Goal: Task Accomplishment & Management: Use online tool/utility

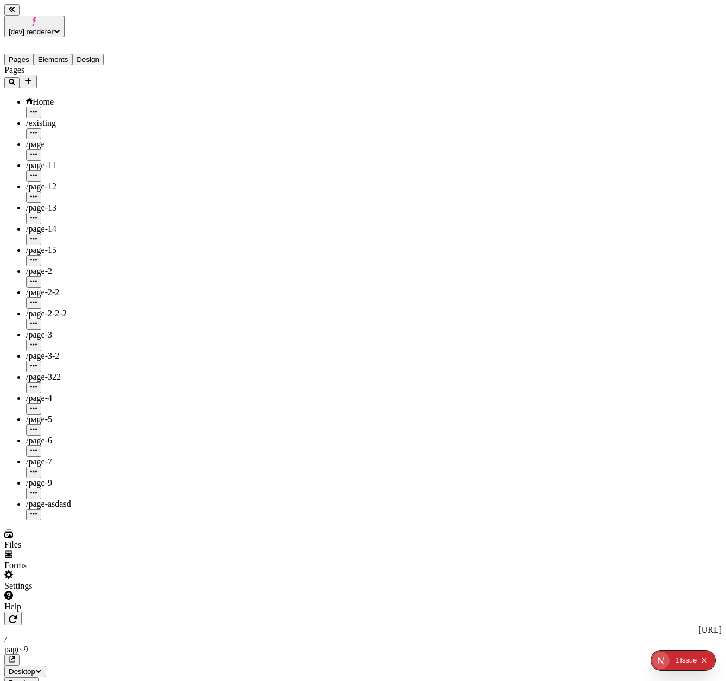
click at [37, 681] on button "Publish" at bounding box center [20, 694] width 33 height 11
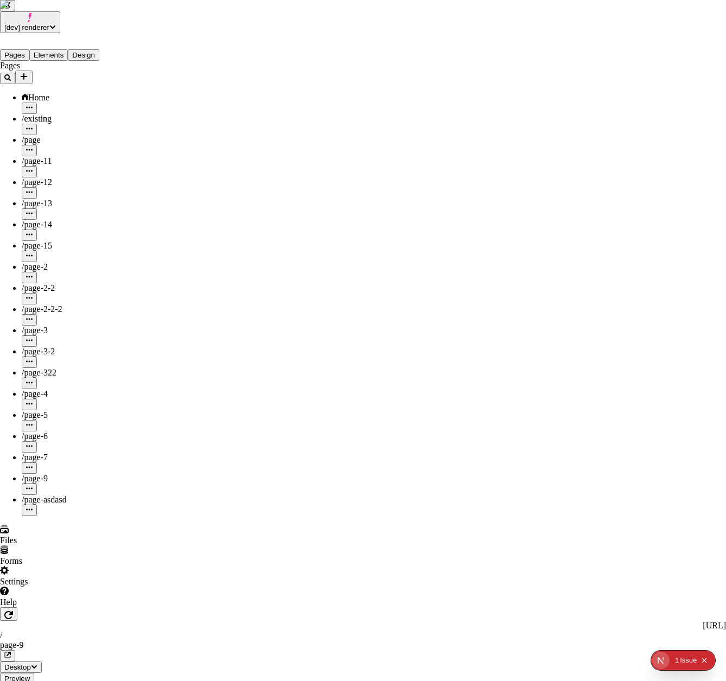
checkbox input "true"
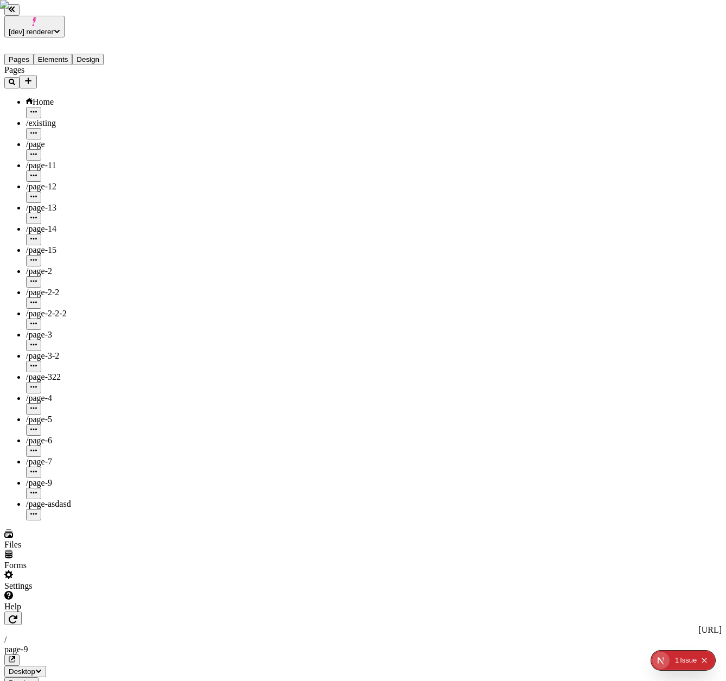
click at [33, 681] on span "Publish" at bounding box center [21, 694] width 24 height 8
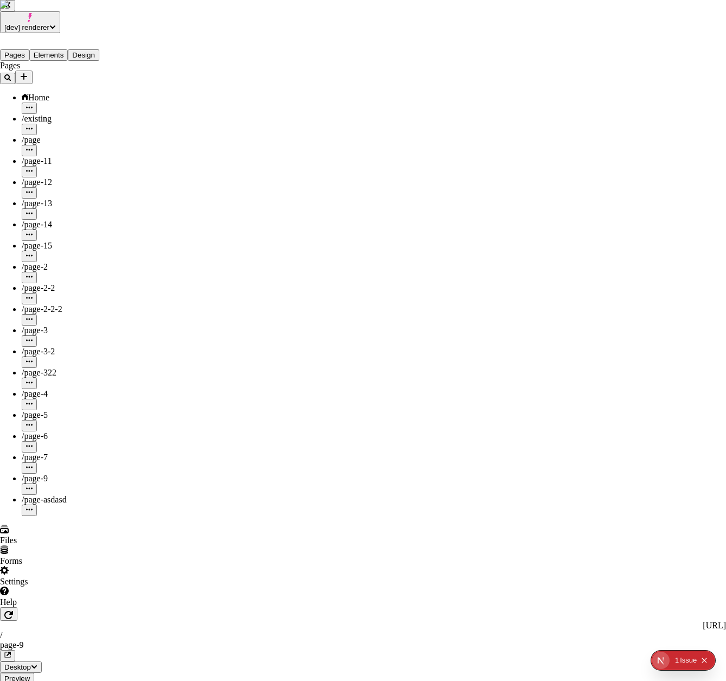
checkbox input "true"
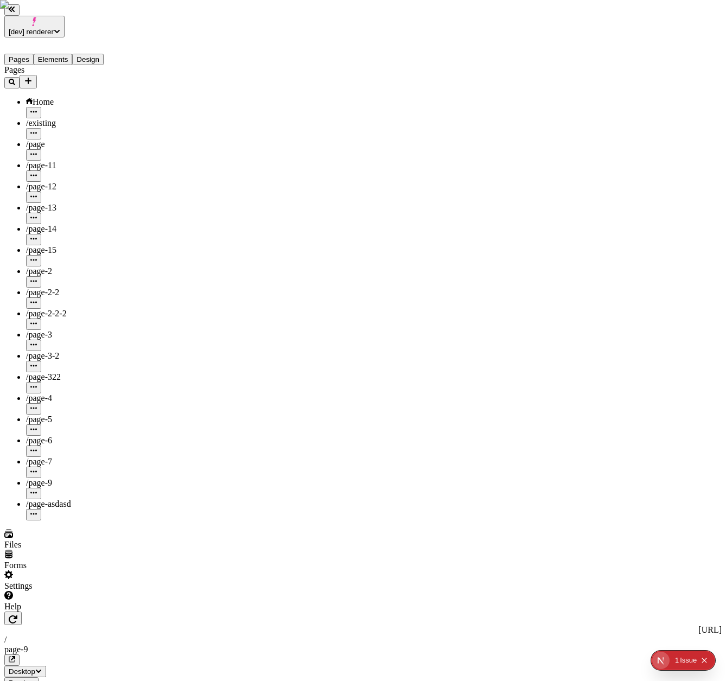
type input "180"
type input "100"
click at [33, 681] on span "Publish" at bounding box center [21, 694] width 24 height 8
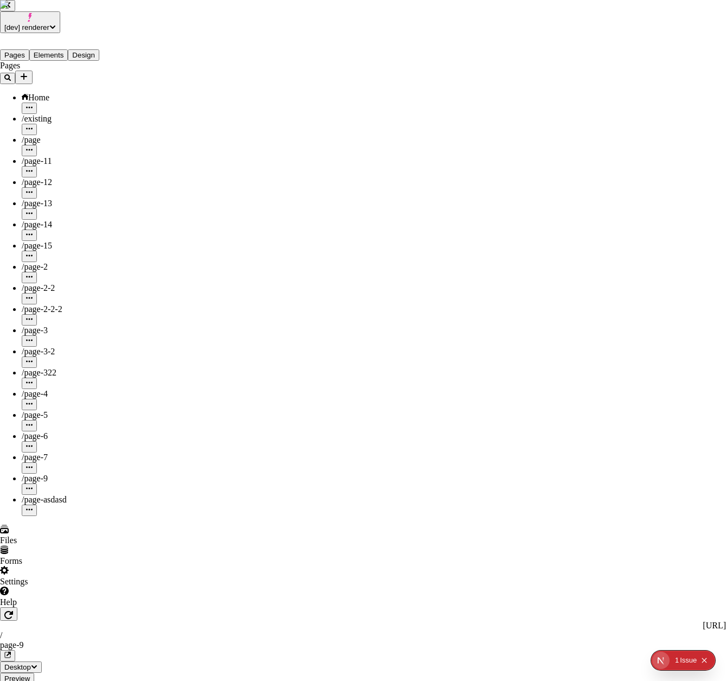
checkbox input "true"
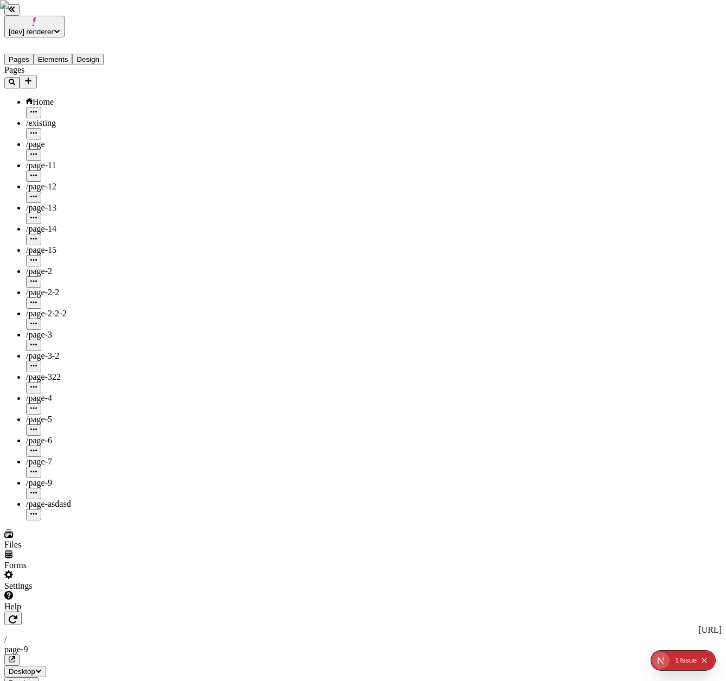
type input "145"
click at [33, 681] on span "Publish" at bounding box center [21, 694] width 24 height 8
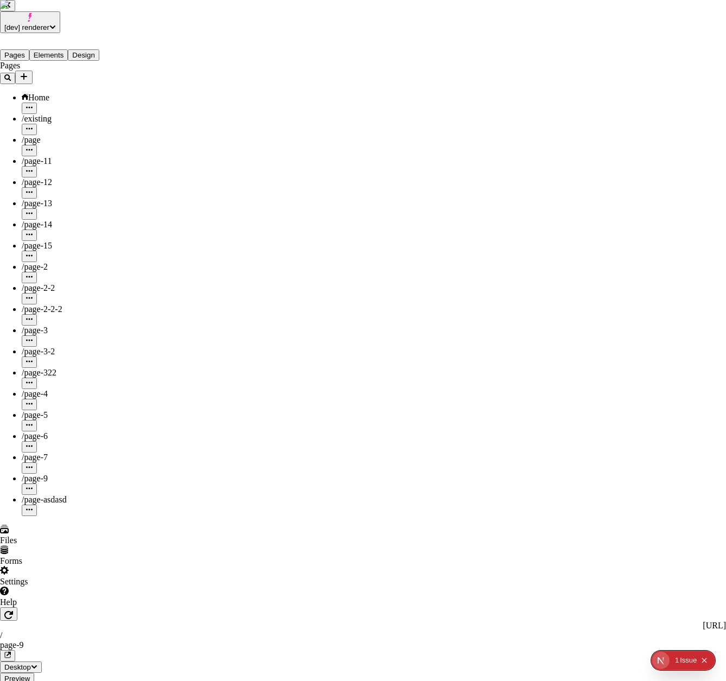
click at [491, 257] on div "Publish version" at bounding box center [472, 247] width 96 height 21
click at [496, 279] on div "Publish version" at bounding box center [472, 268] width 96 height 21
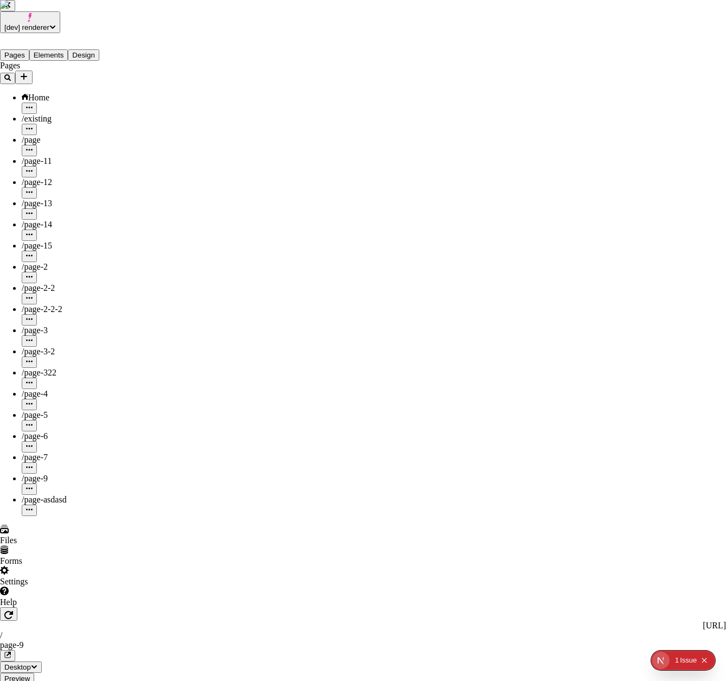
checkbox input "true"
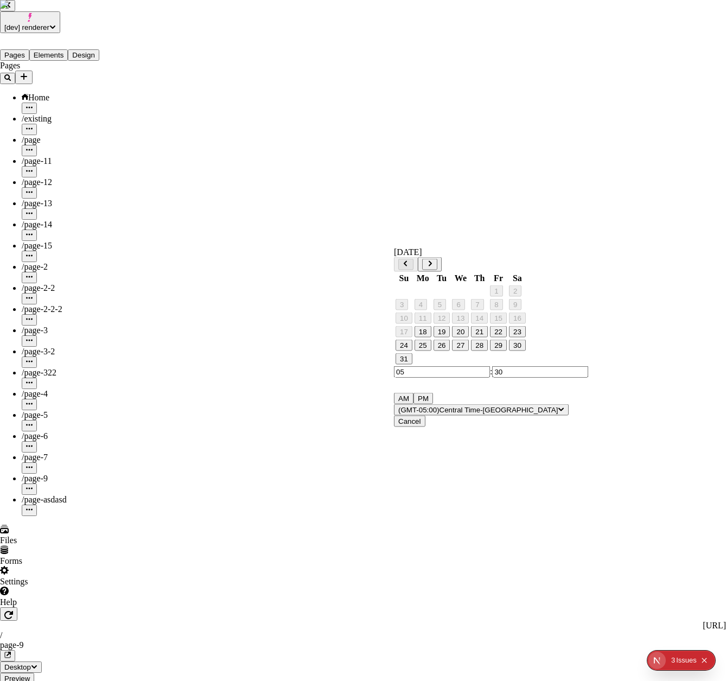
click at [523, 351] on button "30" at bounding box center [517, 345] width 17 height 11
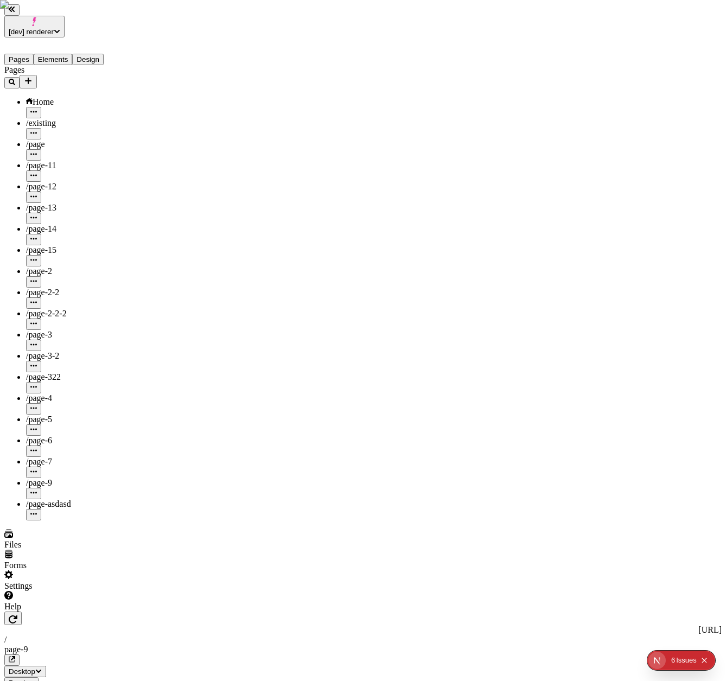
click at [33, 681] on span "Publish" at bounding box center [21, 694] width 24 height 8
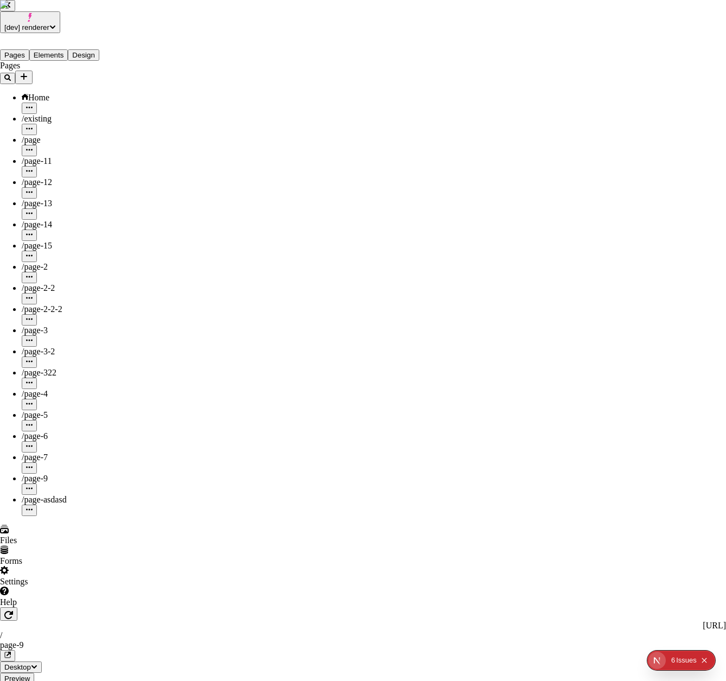
checkbox input "true"
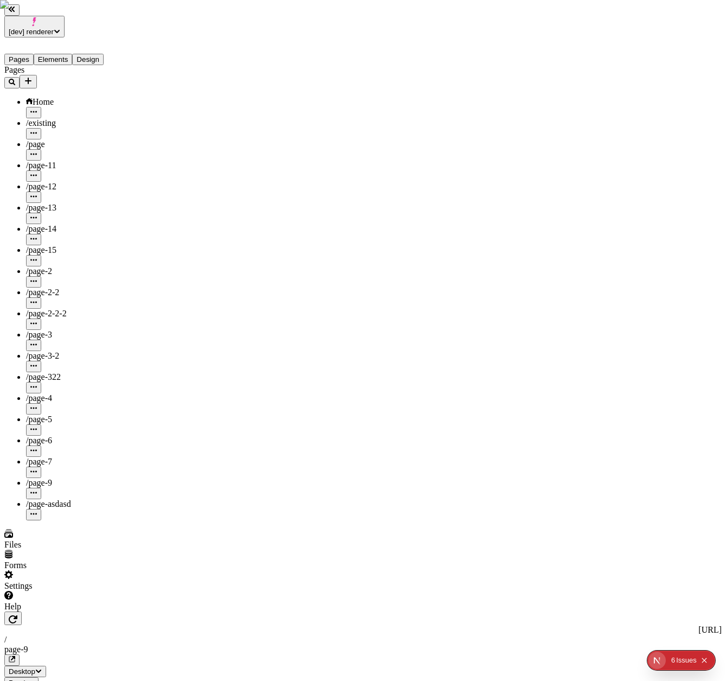
click at [37, 681] on button "Publish" at bounding box center [20, 694] width 33 height 11
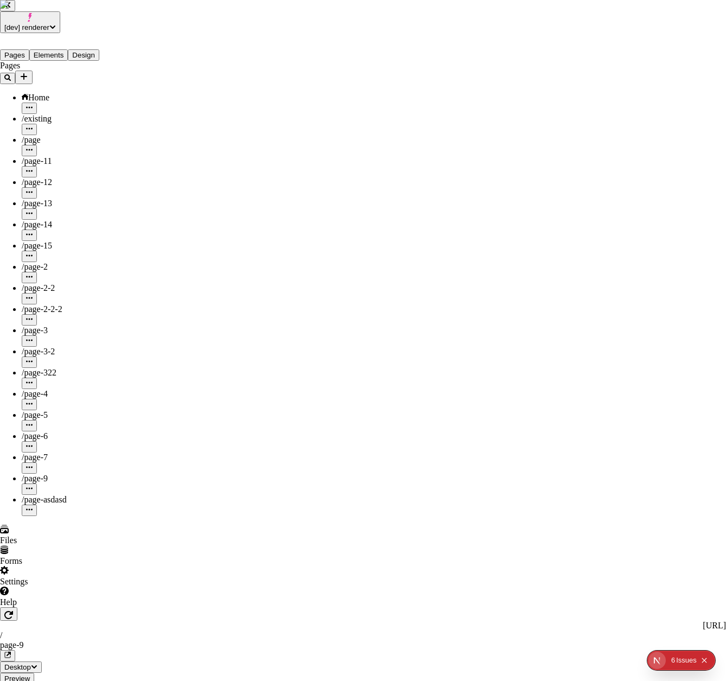
click at [487, 256] on div "Cancel" at bounding box center [481, 246] width 96 height 21
click at [708, 662] on button "Collapse issues badge" at bounding box center [703, 660] width 13 height 13
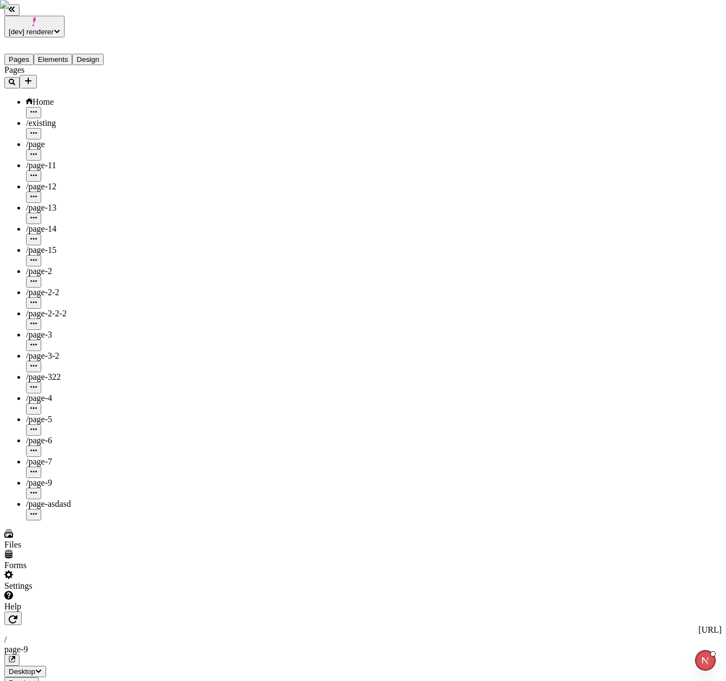
click at [709, 662] on icon "Open Next.js Dev Tools" at bounding box center [708, 661] width 22 height 22
click at [630, 637] on div "Preferences" at bounding box center [648, 633] width 127 height 20
select select "dark"
select select "bottom-right"
select select "1"
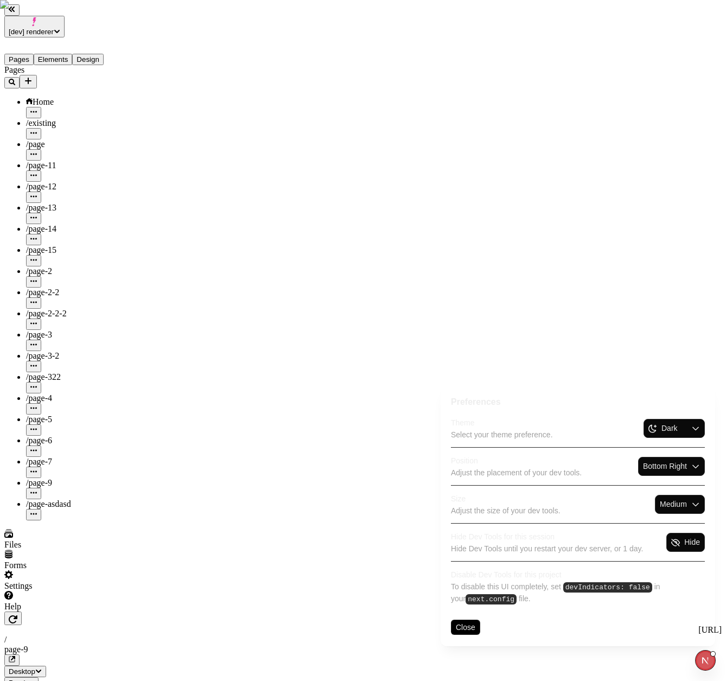
click at [661, 467] on select "Bottom Left Bottom Right Top Left Top Right" at bounding box center [665, 466] width 44 height 11
select select "top-right"
click at [643, 461] on select "Bottom Left Bottom Right Top Left Top Right" at bounding box center [665, 466] width 44 height 11
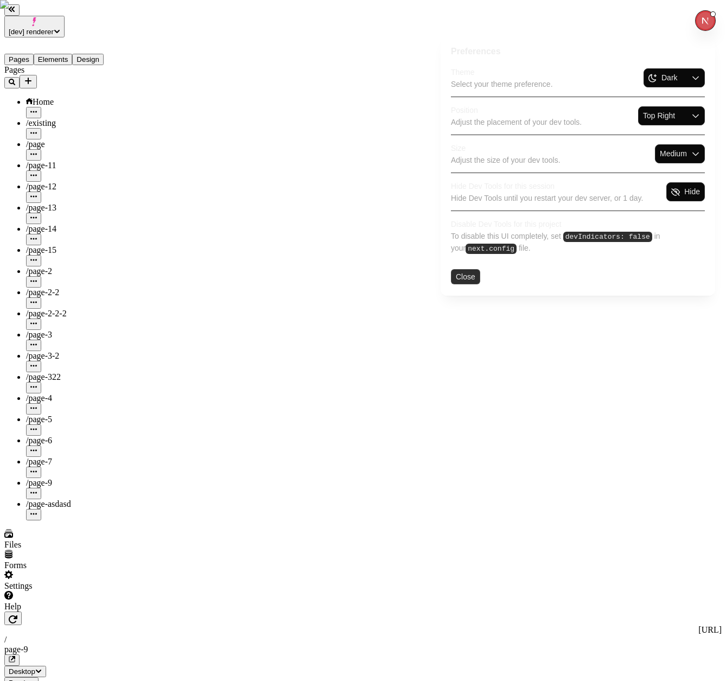
click at [465, 277] on button "Close" at bounding box center [465, 276] width 29 height 15
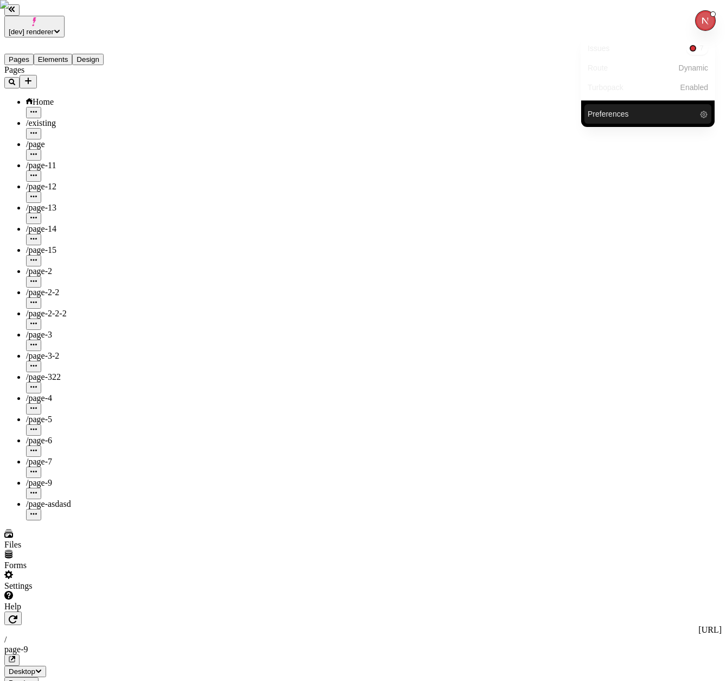
click at [701, 21] on icon "Close Next.js Dev Tools" at bounding box center [708, 21] width 22 height 22
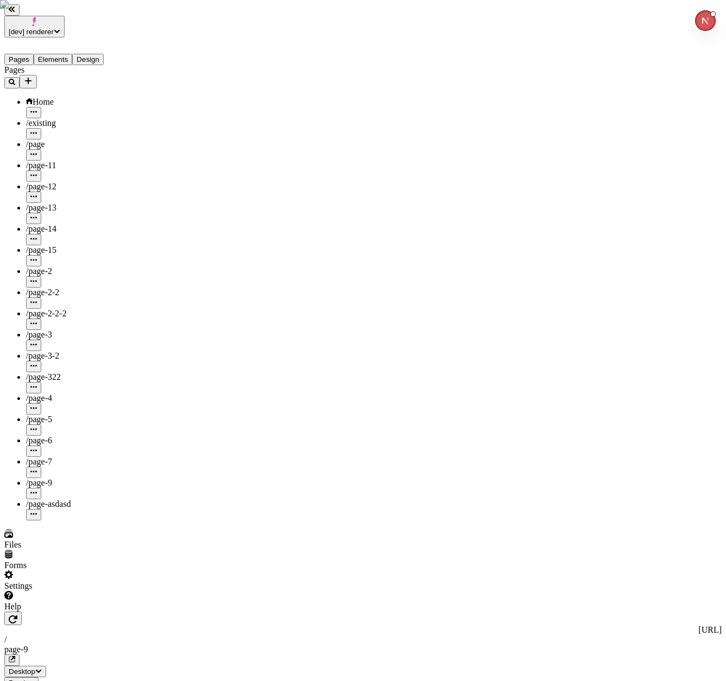
click at [141, 668] on img at bounding box center [363, 340] width 726 height 681
click at [143, 665] on img at bounding box center [363, 340] width 726 height 681
click at [102, 521] on div "Pages Home /existing /page /page-11 /page-12 /page-13 /page-14 /page-15 /page-2…" at bounding box center [69, 292] width 130 height 455
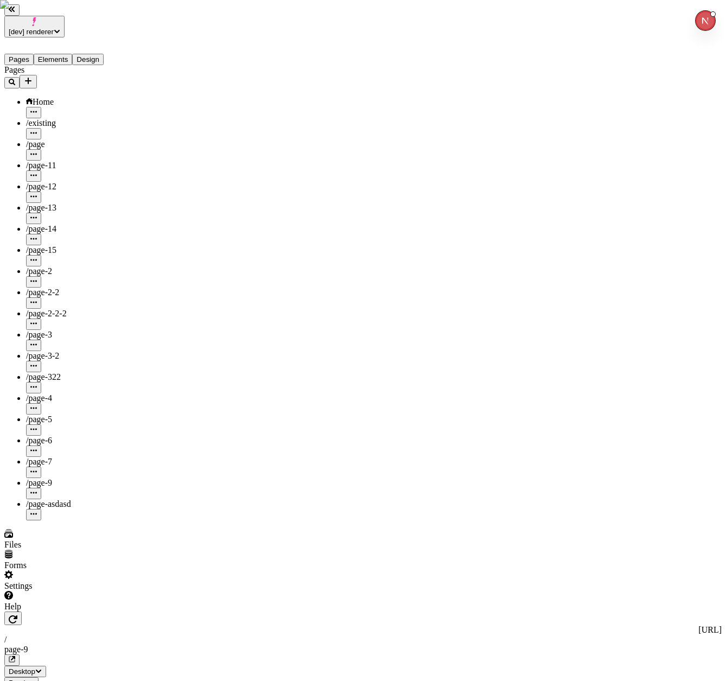
click at [56, 394] on div "/page-4" at bounding box center [80, 404] width 109 height 21
click at [61, 478] on div "/page-9" at bounding box center [80, 483] width 109 height 10
click at [79, 499] on div "/page-asdasd" at bounding box center [80, 504] width 109 height 10
click at [83, 478] on div "/page-9" at bounding box center [80, 483] width 109 height 10
click at [41, 488] on button "button" at bounding box center [33, 493] width 15 height 11
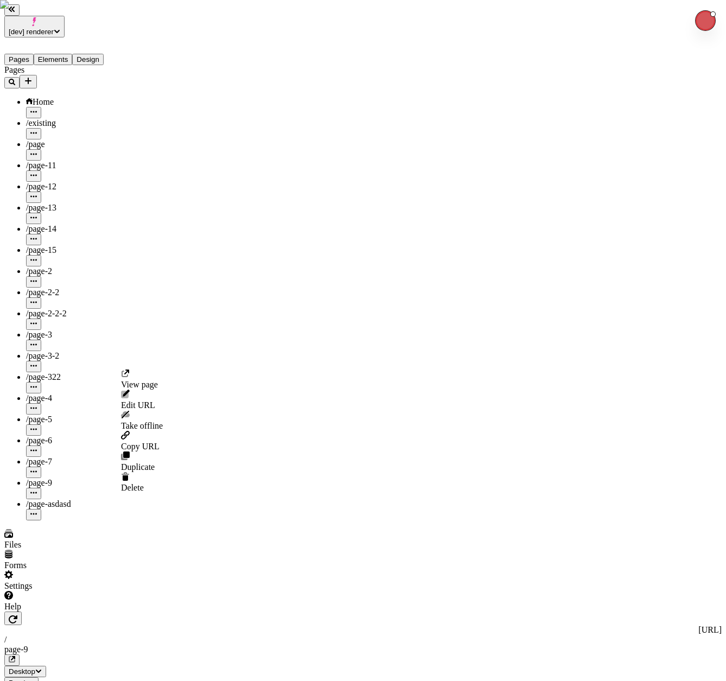
click at [40, 499] on span "/page-asdasd" at bounding box center [48, 503] width 45 height 9
click at [66, 499] on div "/page-asdasd" at bounding box center [80, 509] width 109 height 21
click at [63, 499] on span "/page-asdasd" at bounding box center [48, 503] width 45 height 9
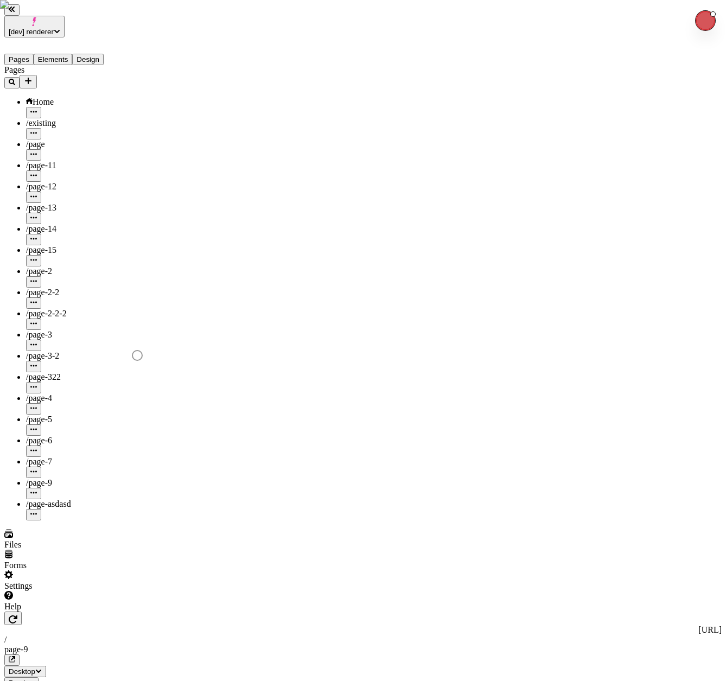
click at [38, 499] on span "/page-asdasd" at bounding box center [48, 503] width 45 height 9
